Goal: Task Accomplishment & Management: Use online tool/utility

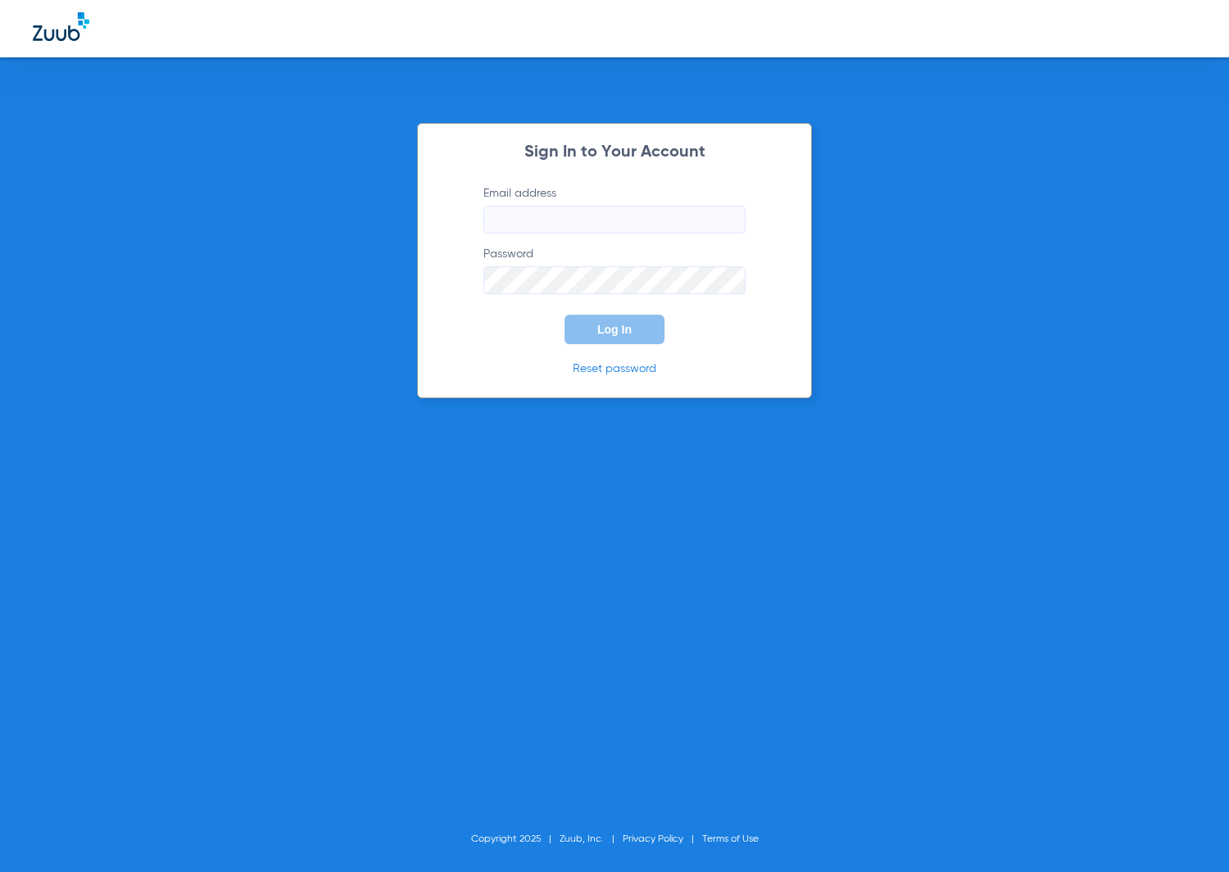
type input "[EMAIL_ADDRESS][DOMAIN_NAME]"
click at [620, 350] on div "Sign In to Your Account Email address [EMAIL_ADDRESS][DOMAIN_NAME] Password Log…" at bounding box center [614, 260] width 395 height 275
click at [618, 333] on span "Log In" at bounding box center [614, 329] width 34 height 13
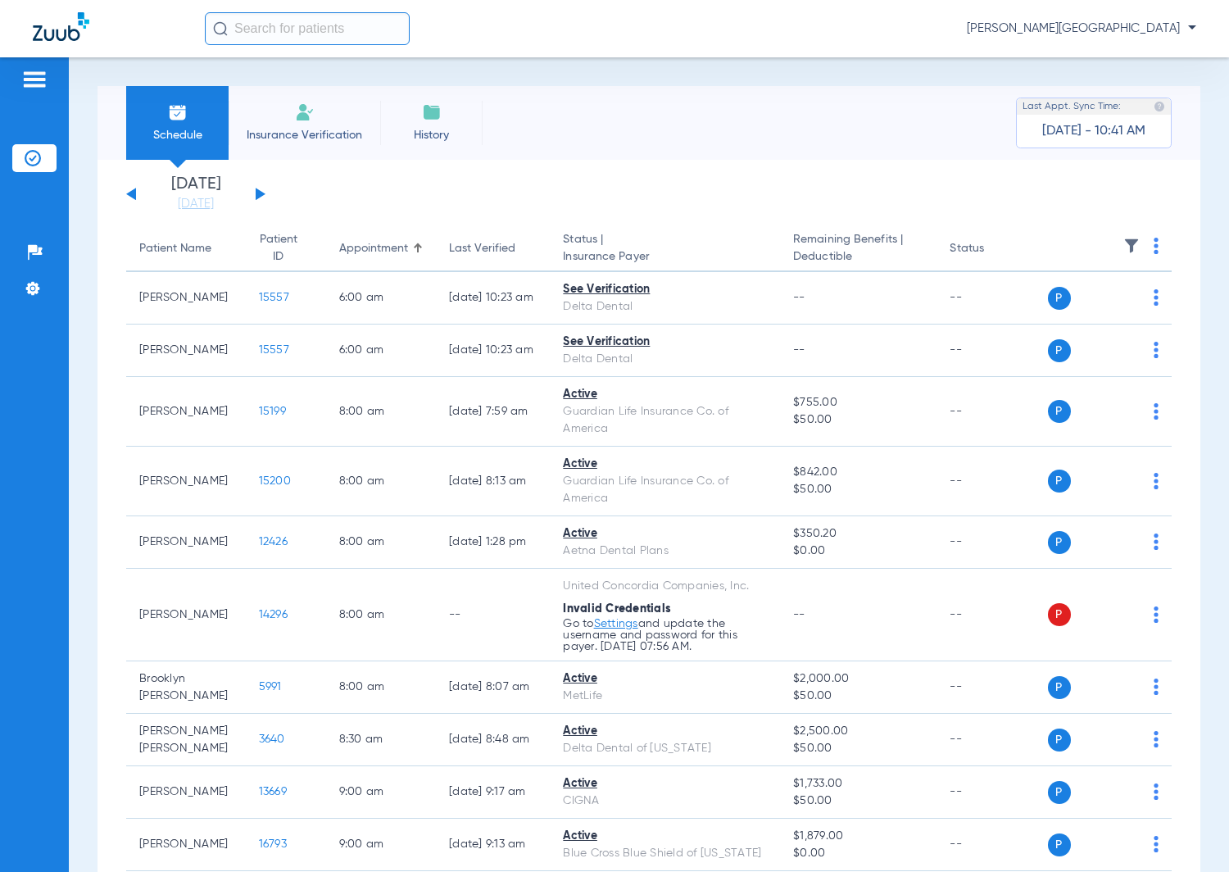
click at [261, 193] on button at bounding box center [261, 194] width 10 height 12
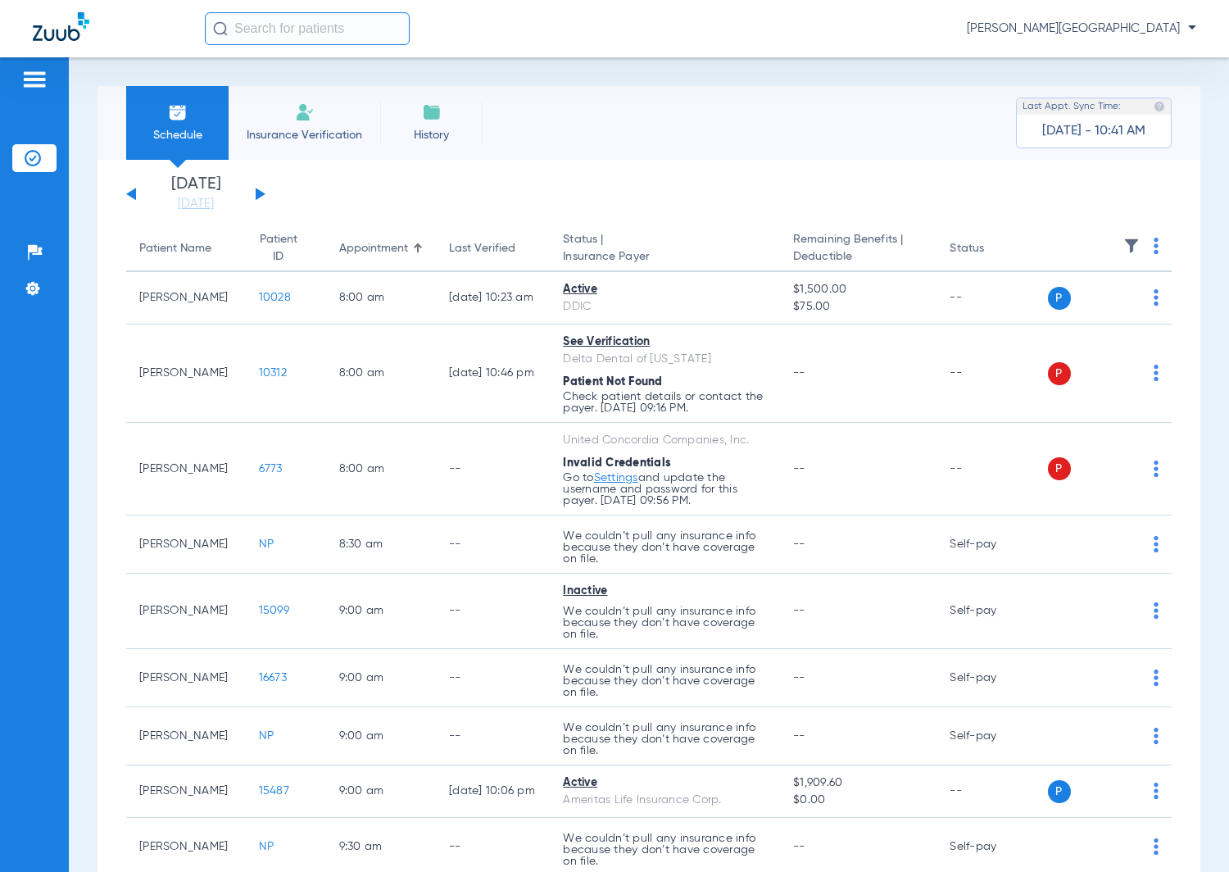
click at [1143, 247] on th at bounding box center [1110, 249] width 125 height 46
click at [1136, 238] on th at bounding box center [1110, 249] width 125 height 46
click at [1153, 243] on img at bounding box center [1155, 246] width 5 height 16
click at [1103, 310] on span "Verify All" at bounding box center [1078, 310] width 102 height 11
